Goal: Task Accomplishment & Management: Manage account settings

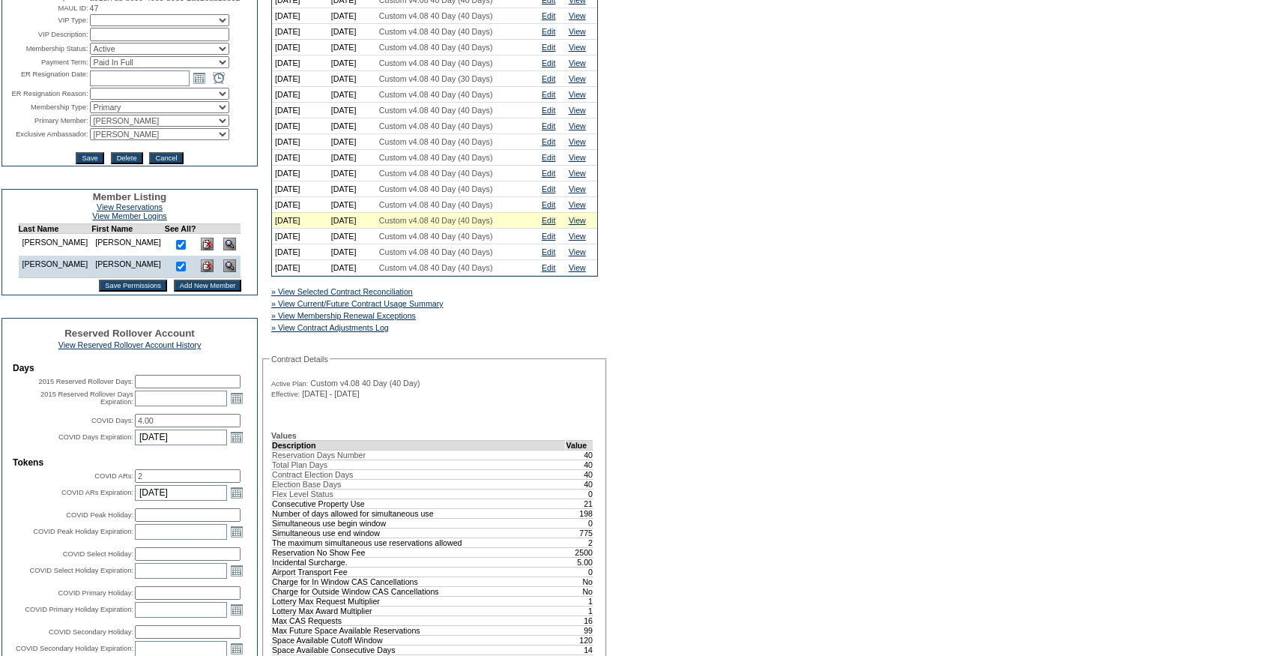
scroll to position [82, 0]
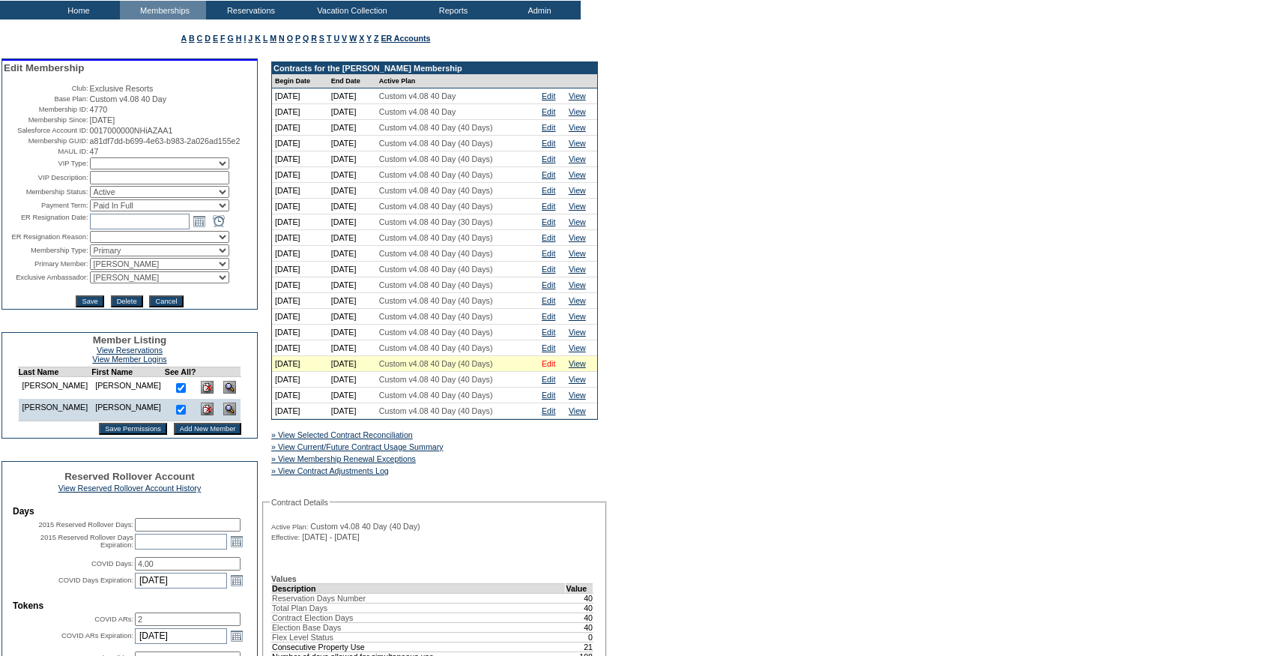
click at [555, 368] on link "Edit" at bounding box center [548, 363] width 13 height 9
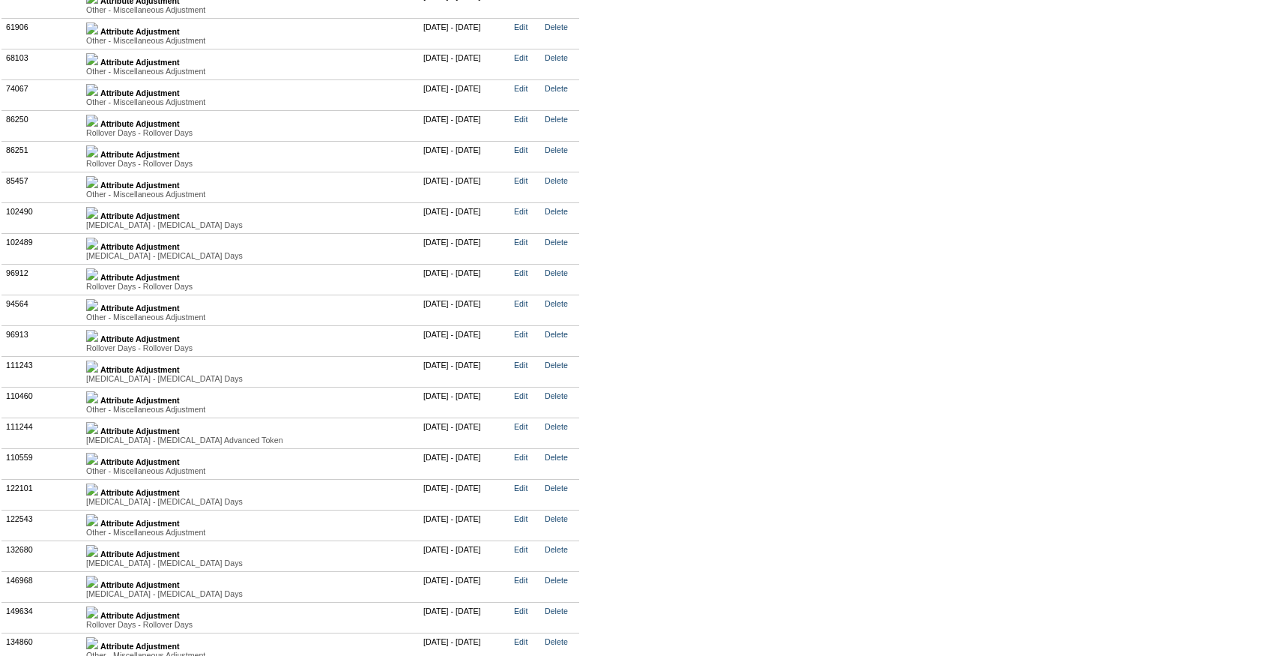
scroll to position [3801, 0]
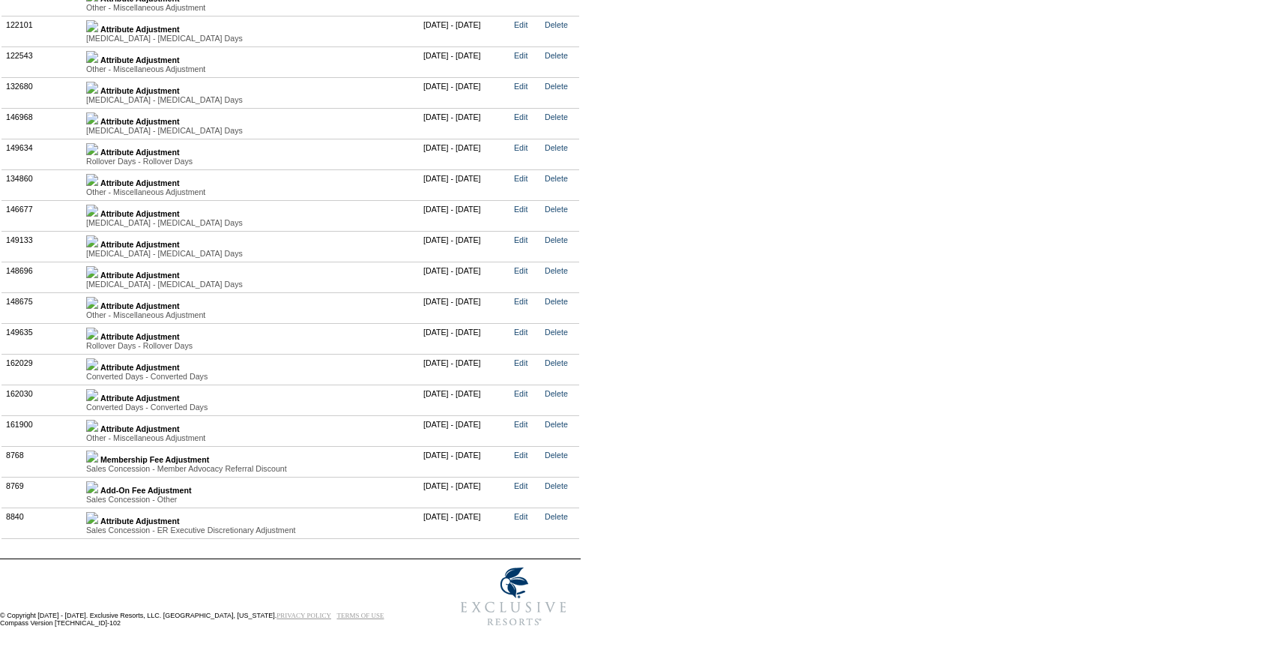
click at [109, 404] on td "Attribute Adjustment Converted Days - Converted Days Value Type Attribute Descr…" at bounding box center [250, 399] width 337 height 31
click at [98, 402] on link at bounding box center [92, 397] width 12 height 9
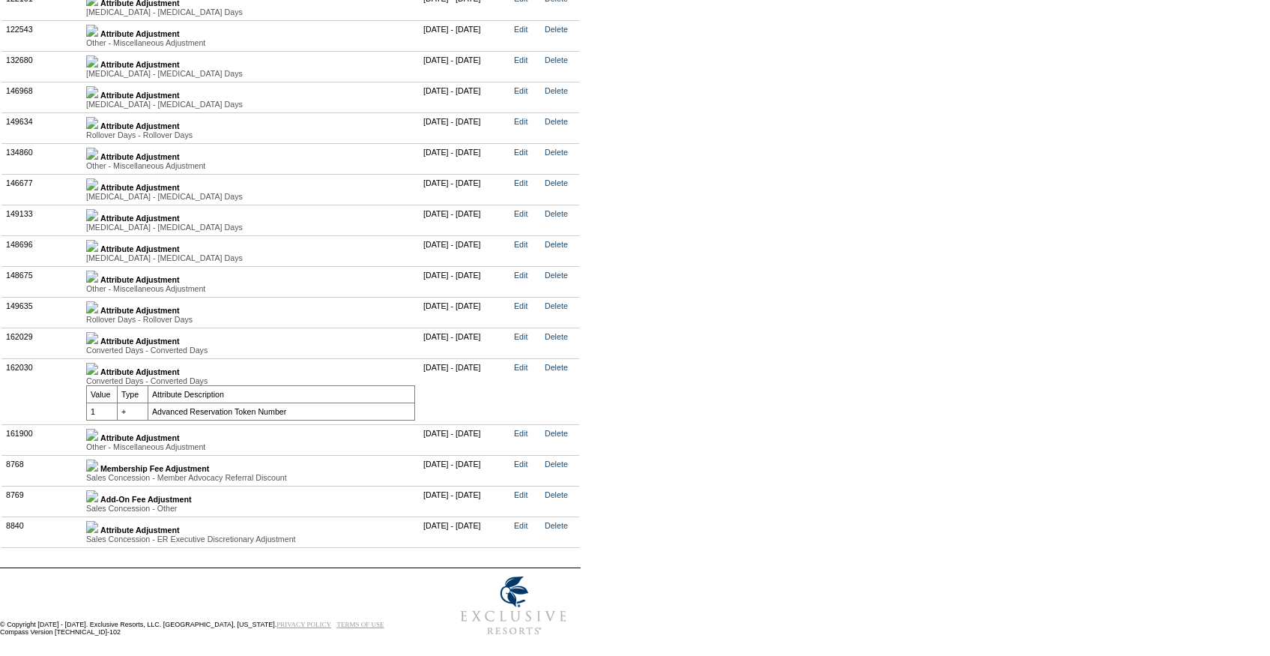
click at [98, 344] on img at bounding box center [92, 338] width 12 height 12
